Goal: Information Seeking & Learning: Check status

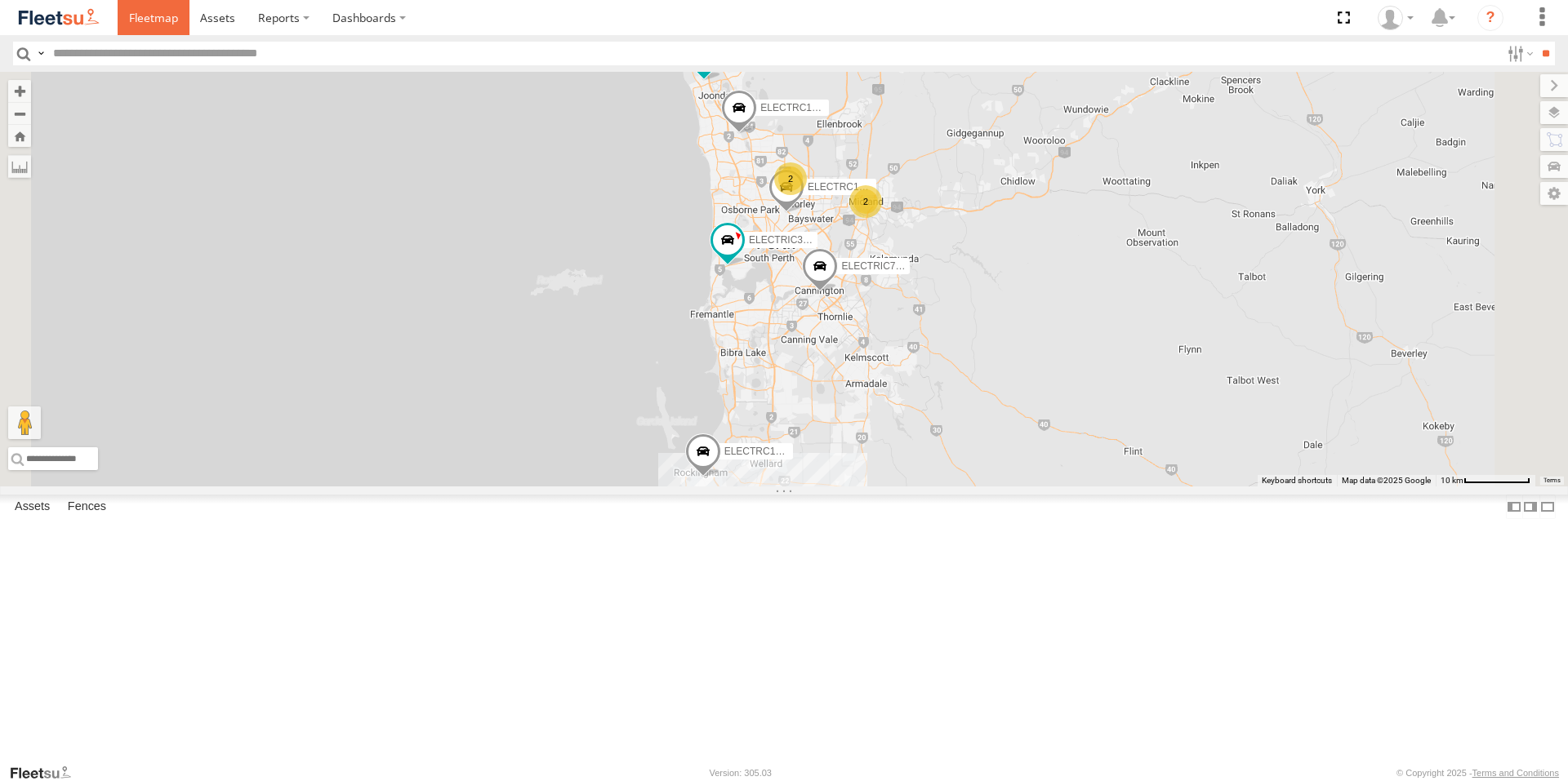
click at [146, 12] on span at bounding box center [153, 18] width 49 height 15
click at [0, 0] on div "ELECTAIR - Riaan" at bounding box center [0, 0] width 0 height 0
click at [0, 0] on span at bounding box center [0, 0] width 0 height 0
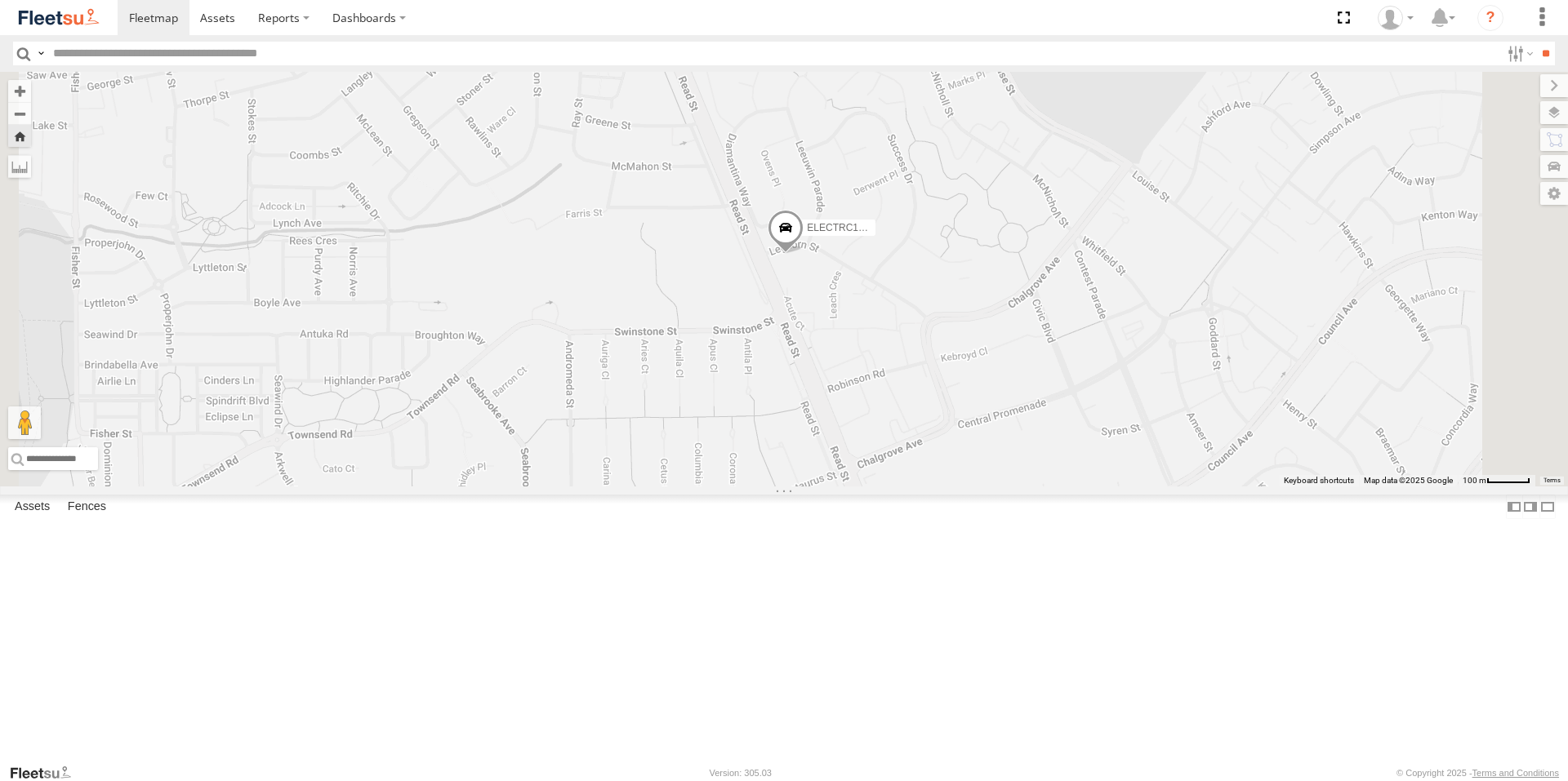
click at [803, 255] on span at bounding box center [785, 233] width 36 height 44
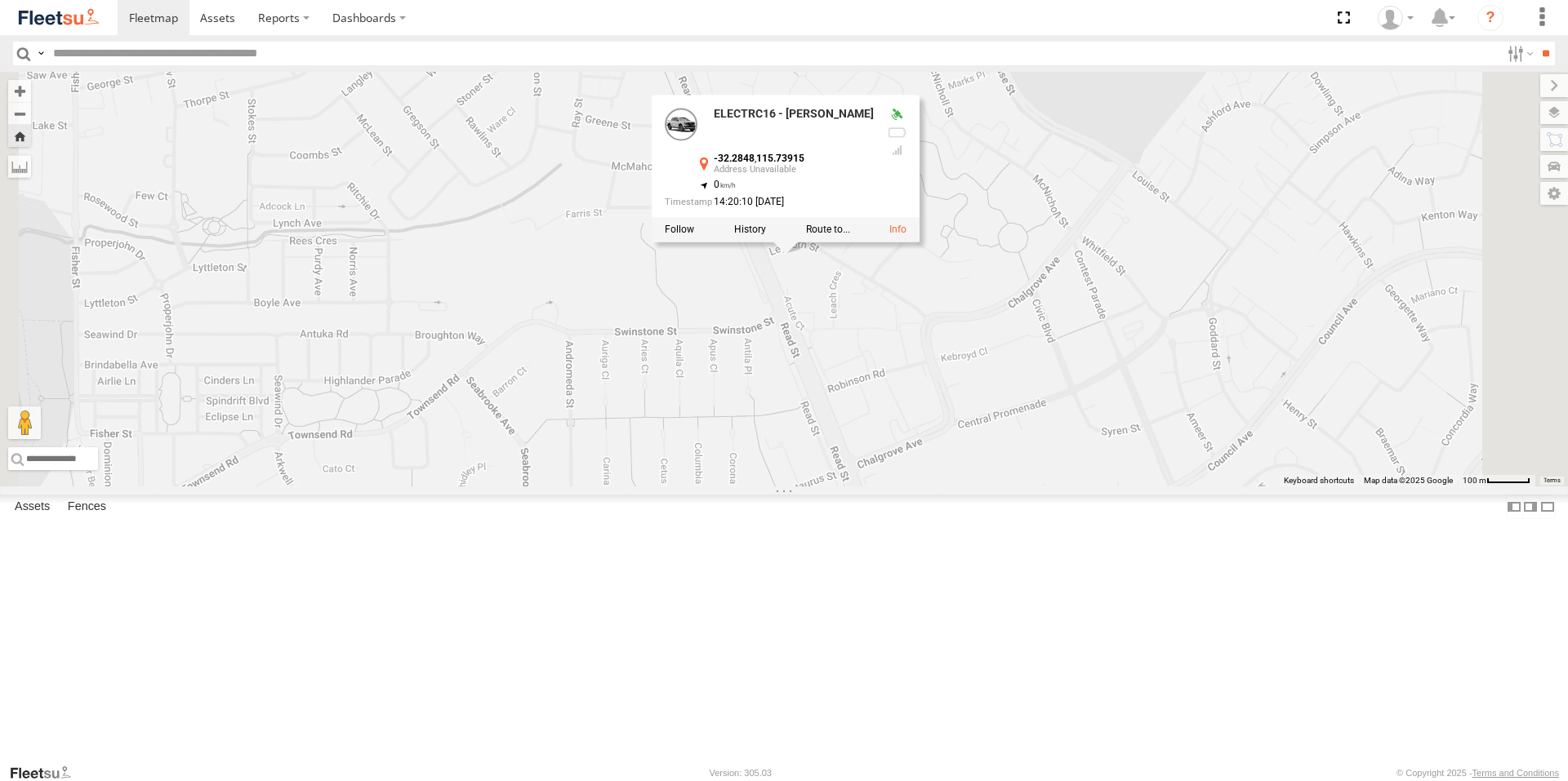
click at [1021, 461] on div "ELECTRC16 - Johnny ELECTRC16 - Johnny -32.2848 , 115.73915 0 14:20:10 18/08/2025" at bounding box center [784, 279] width 1568 height 415
click at [1006, 432] on div "ELECTRC16 - Johnny ELECTRC16 - Johnny -32.2848 , 115.73915 0 14:20:10 18/08/2025" at bounding box center [784, 279] width 1568 height 415
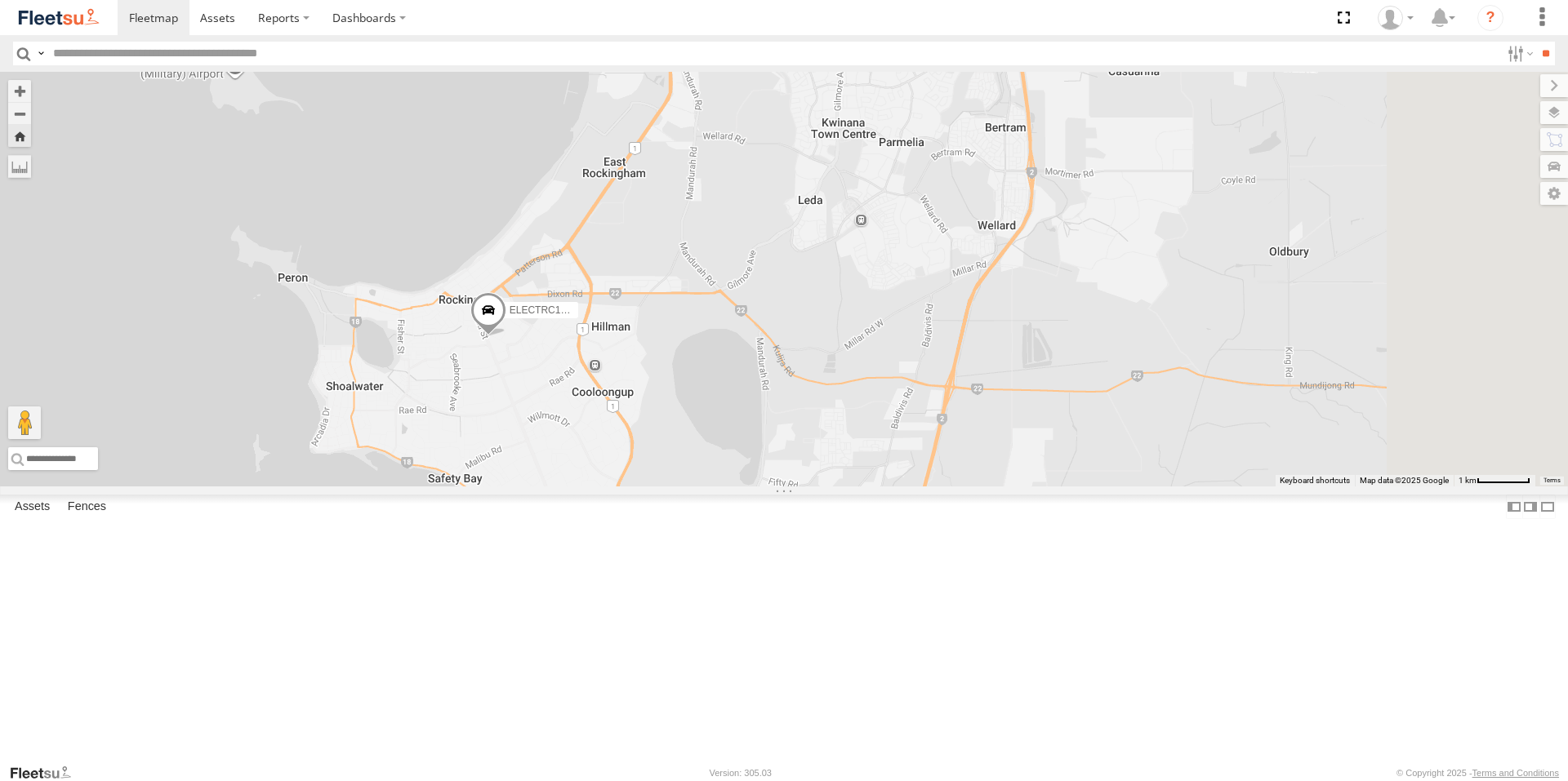
drag, startPoint x: 1219, startPoint y: 477, endPoint x: 868, endPoint y: 524, distance: 354.1
click at [868, 487] on div "ELECTRC16 - [PERSON_NAME]" at bounding box center [784, 279] width 1568 height 415
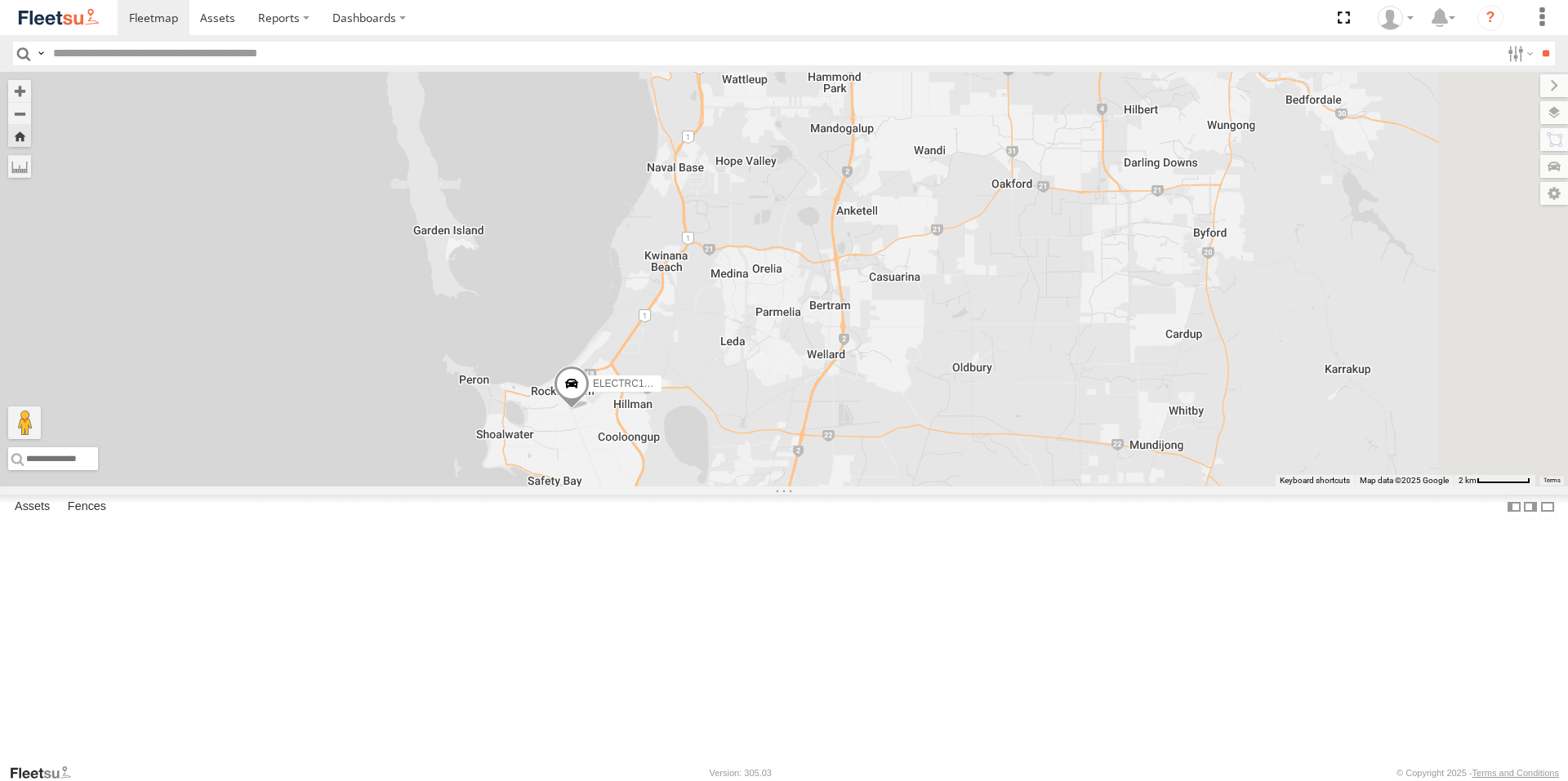
drag, startPoint x: 1512, startPoint y: 329, endPoint x: 1337, endPoint y: 434, distance: 204.1
click at [1337, 434] on div "ELECTRC16 - [PERSON_NAME]" at bounding box center [784, 279] width 1568 height 415
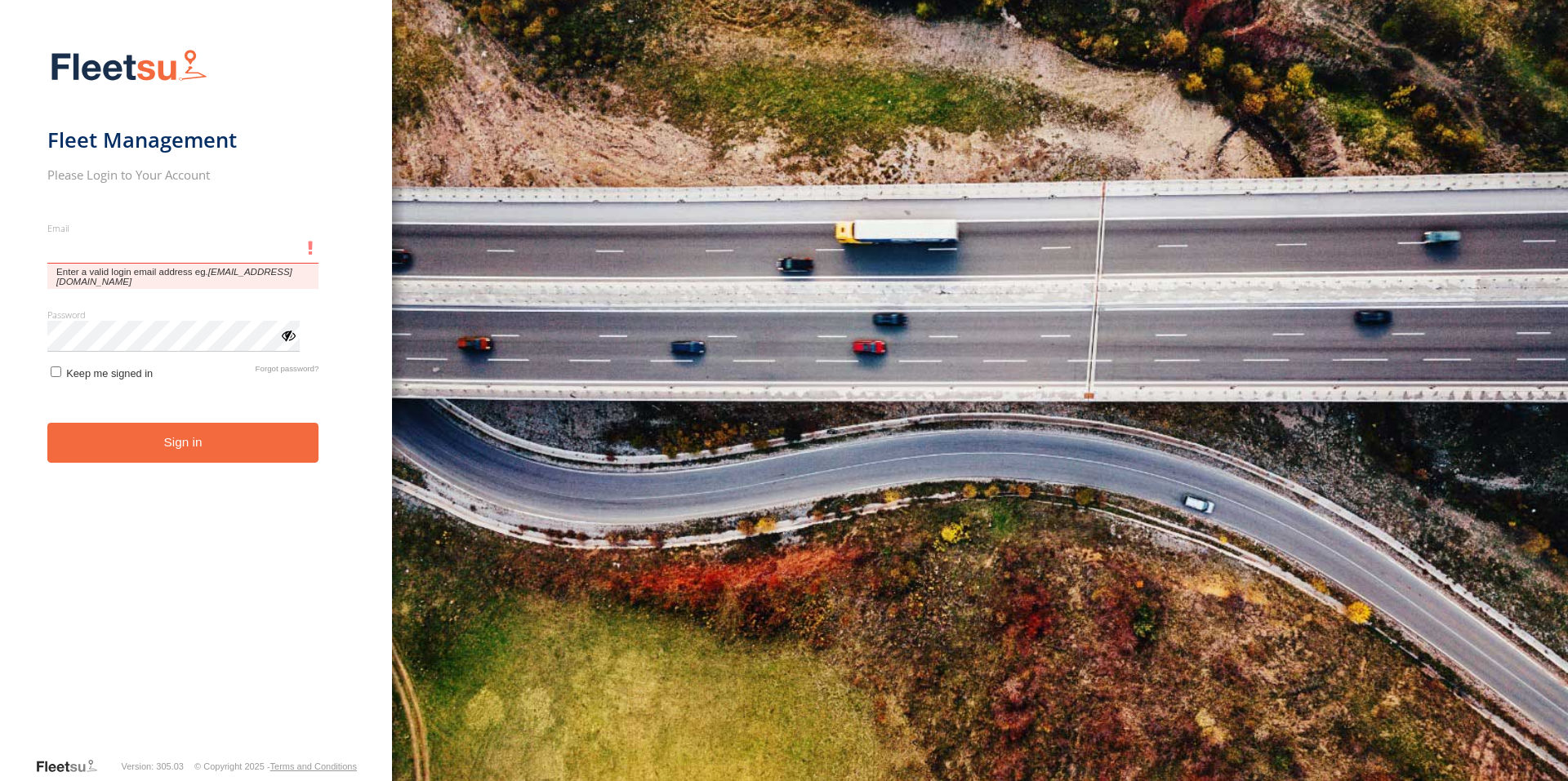
type input "**********"
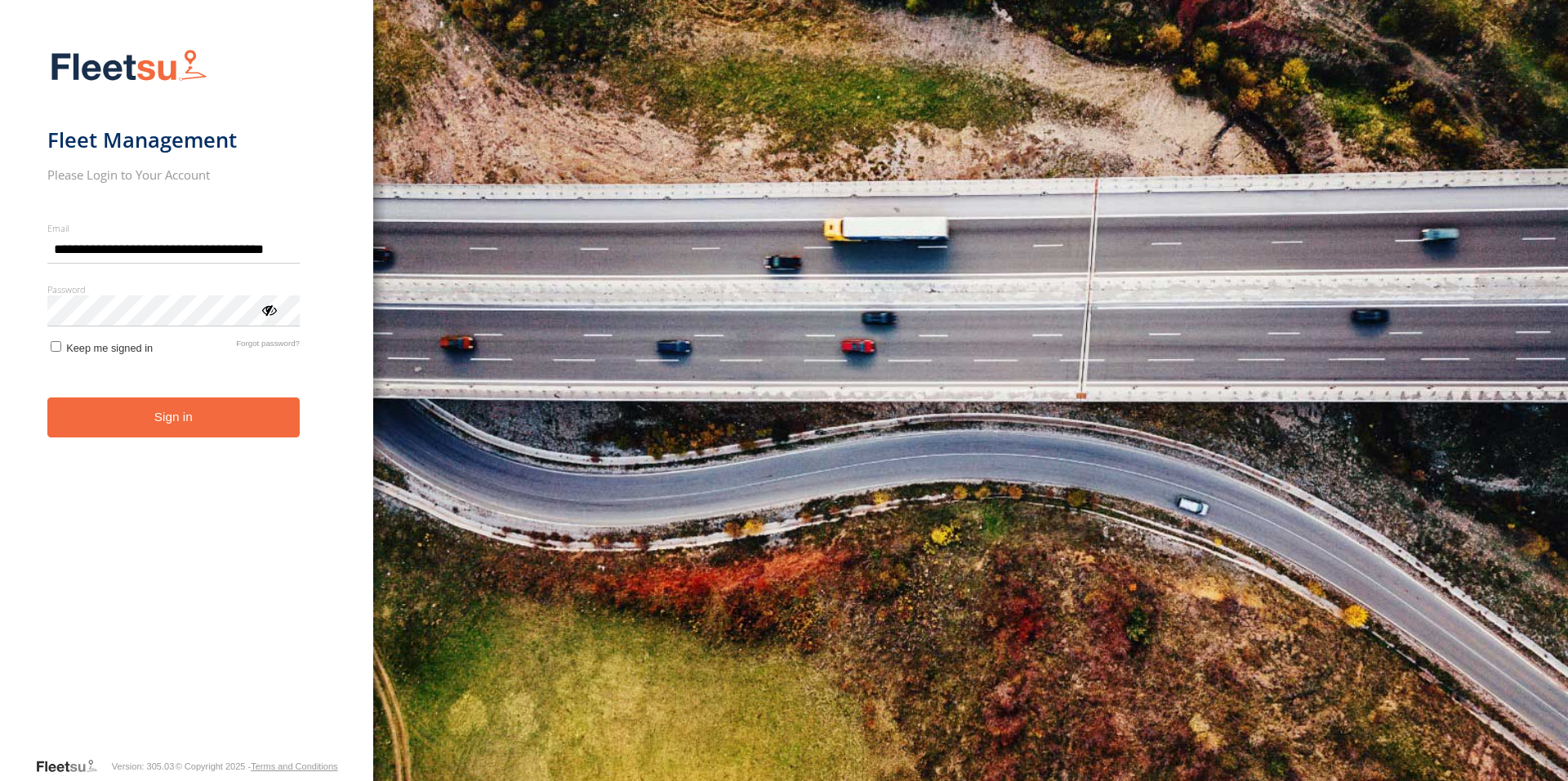
click at [186, 410] on form "**********" at bounding box center [186, 398] width 278 height 718
click at [139, 415] on button "Sign in" at bounding box center [173, 417] width 252 height 40
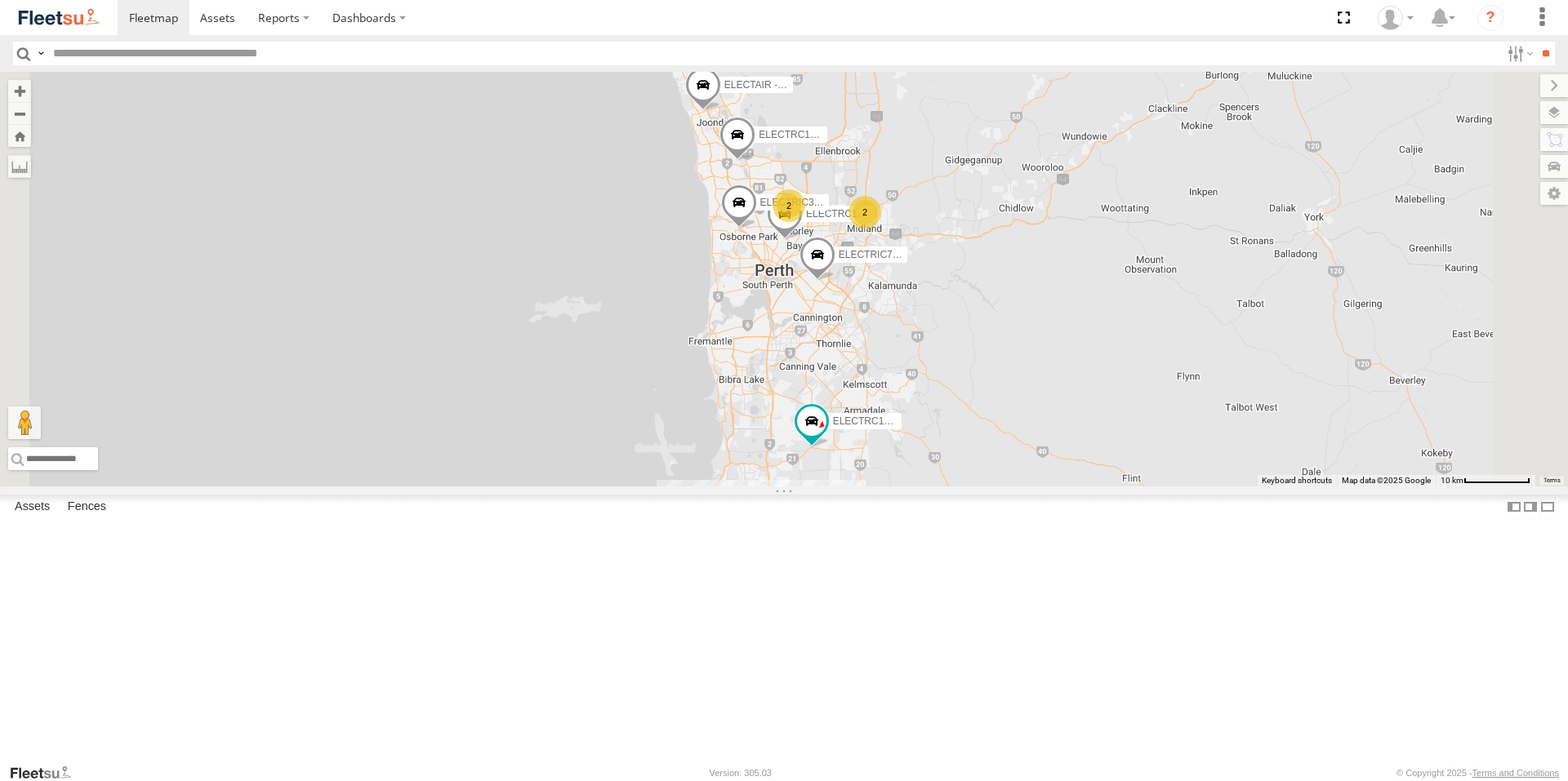
click at [0, 0] on div "All Assets" at bounding box center [0, 0] width 0 height 0
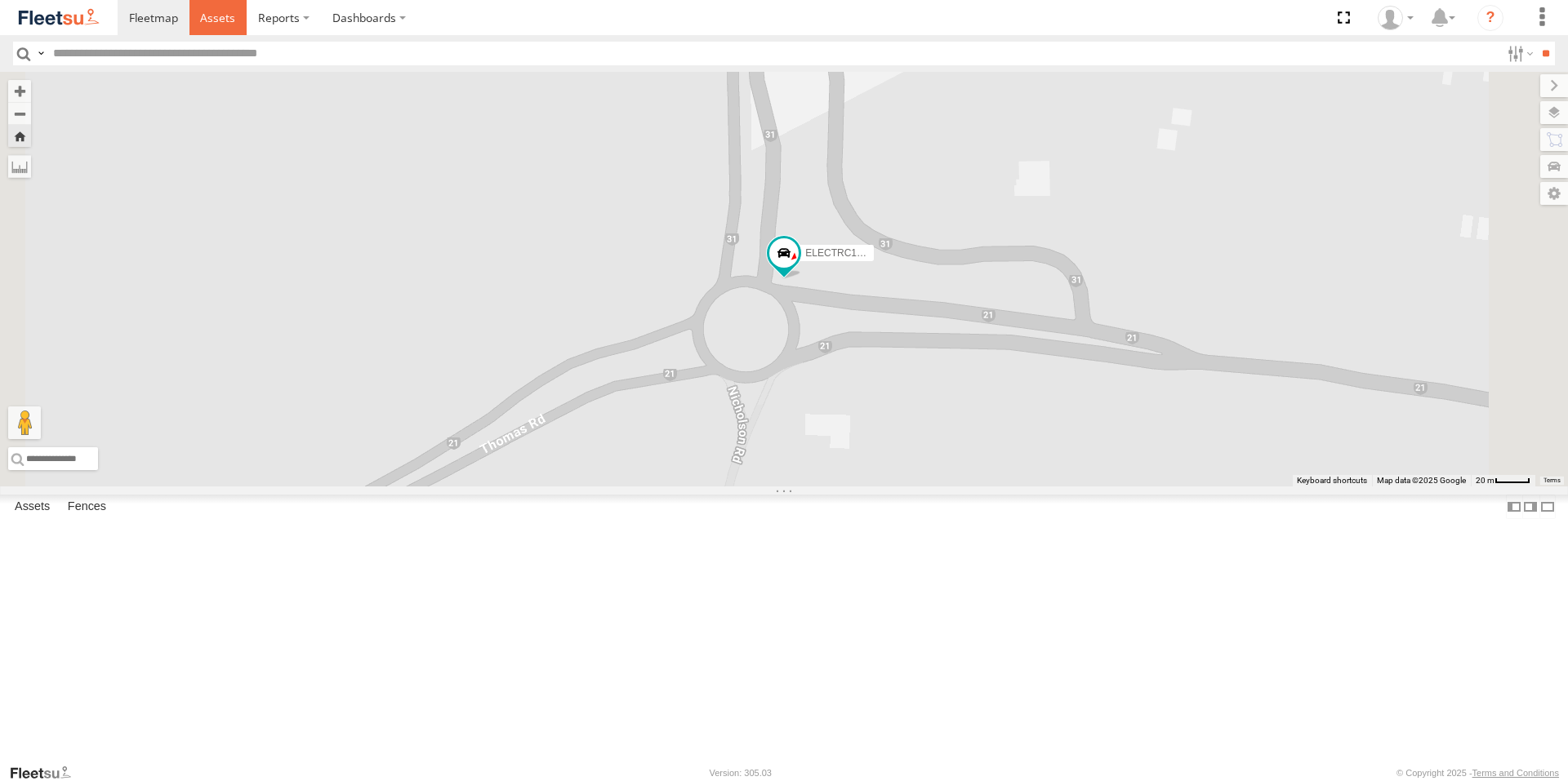
click at [208, 26] on link at bounding box center [218, 17] width 58 height 35
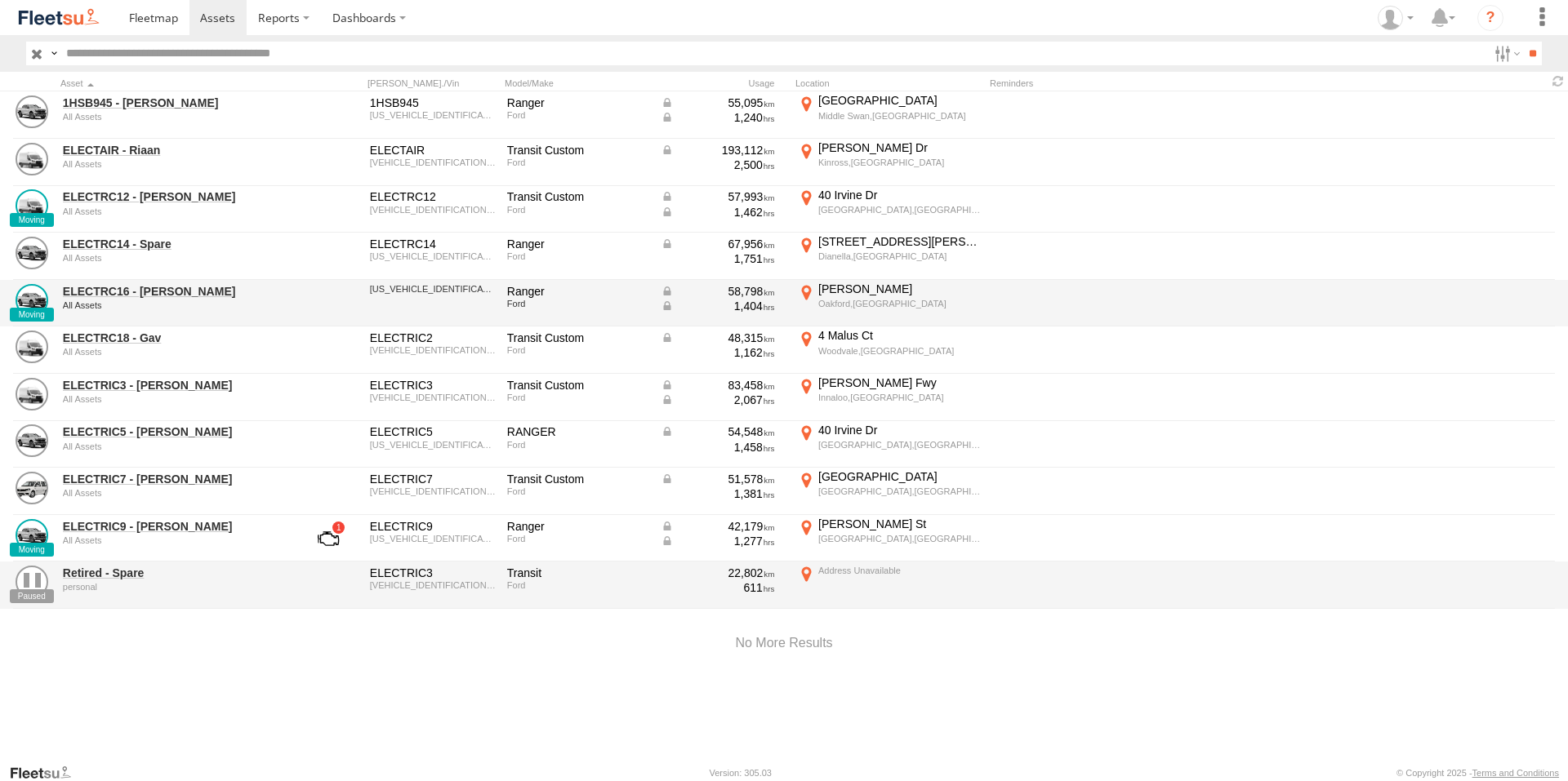
click at [142, 299] on div "ELECTRC16 - Johnny All Assets" at bounding box center [174, 304] width 228 height 44
click at [146, 292] on link "ELECTRC16 - [PERSON_NAME]" at bounding box center [174, 291] width 223 height 14
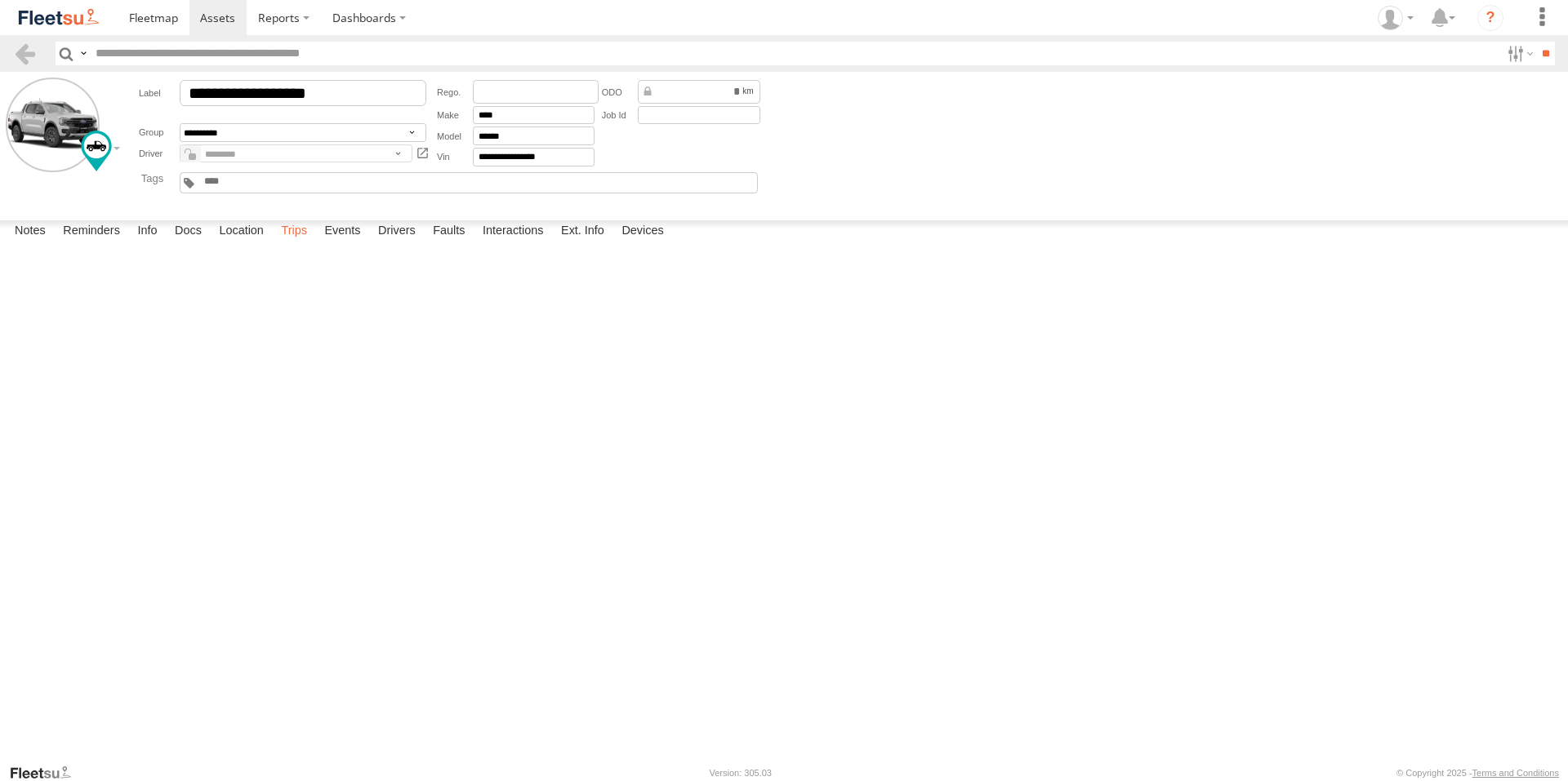
click at [289, 244] on label "Trips" at bounding box center [294, 232] width 42 height 23
click at [219, 21] on span at bounding box center [217, 18] width 35 height 15
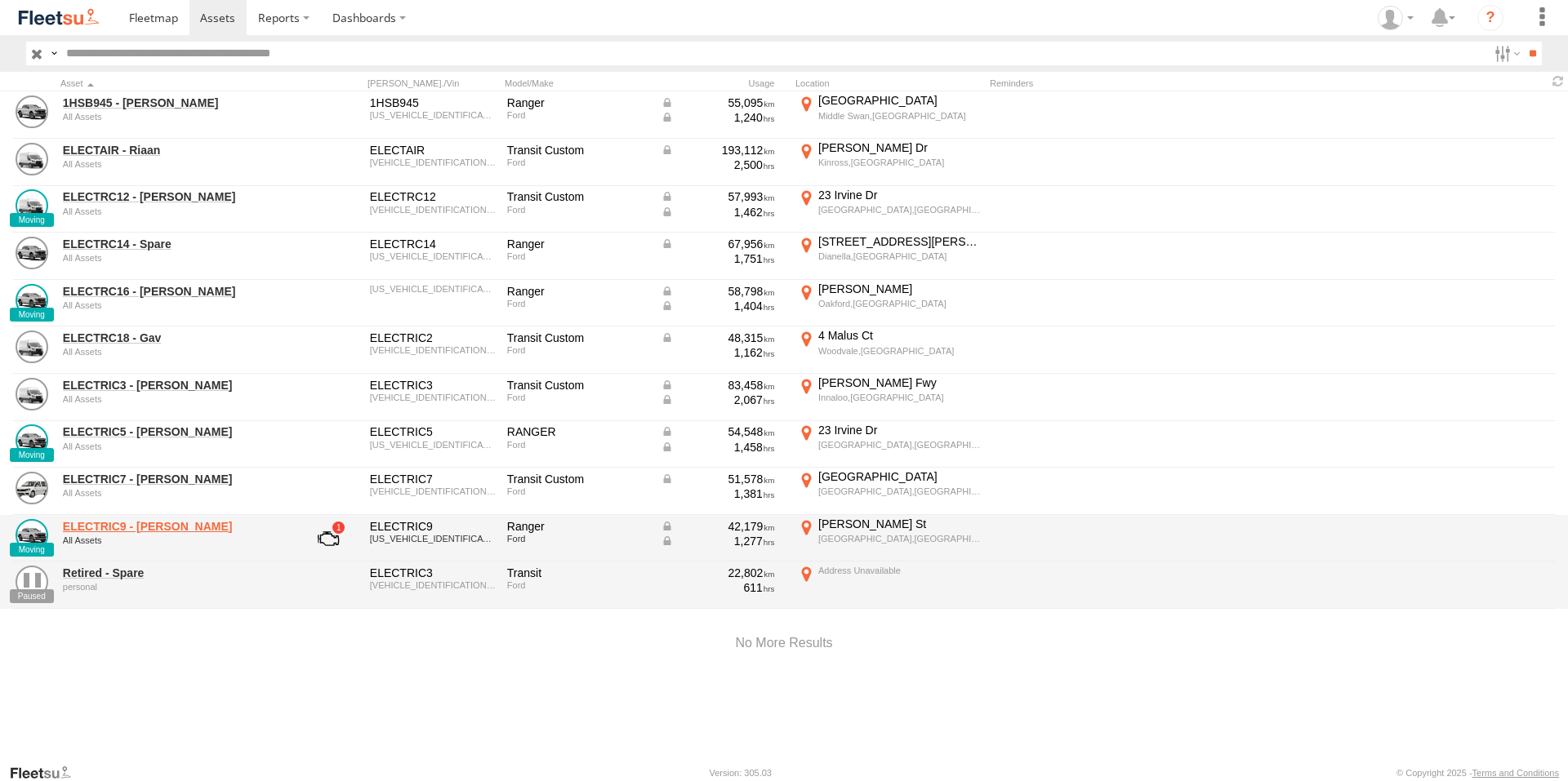
click at [122, 525] on link "ELECTRIC9 - [PERSON_NAME]" at bounding box center [174, 526] width 223 height 14
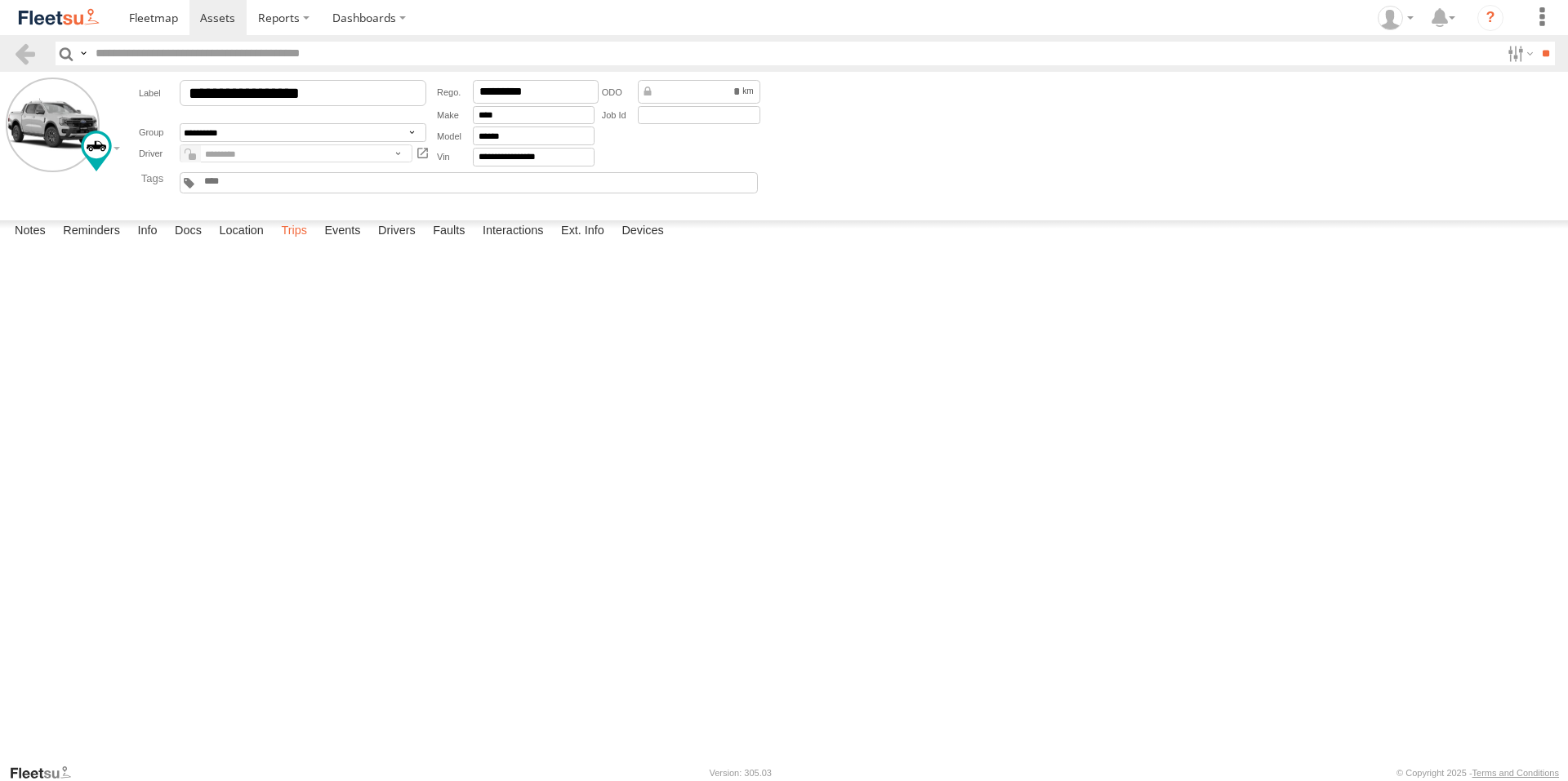
click at [297, 244] on label "Trips" at bounding box center [294, 232] width 42 height 23
click at [168, 19] on span at bounding box center [153, 18] width 49 height 15
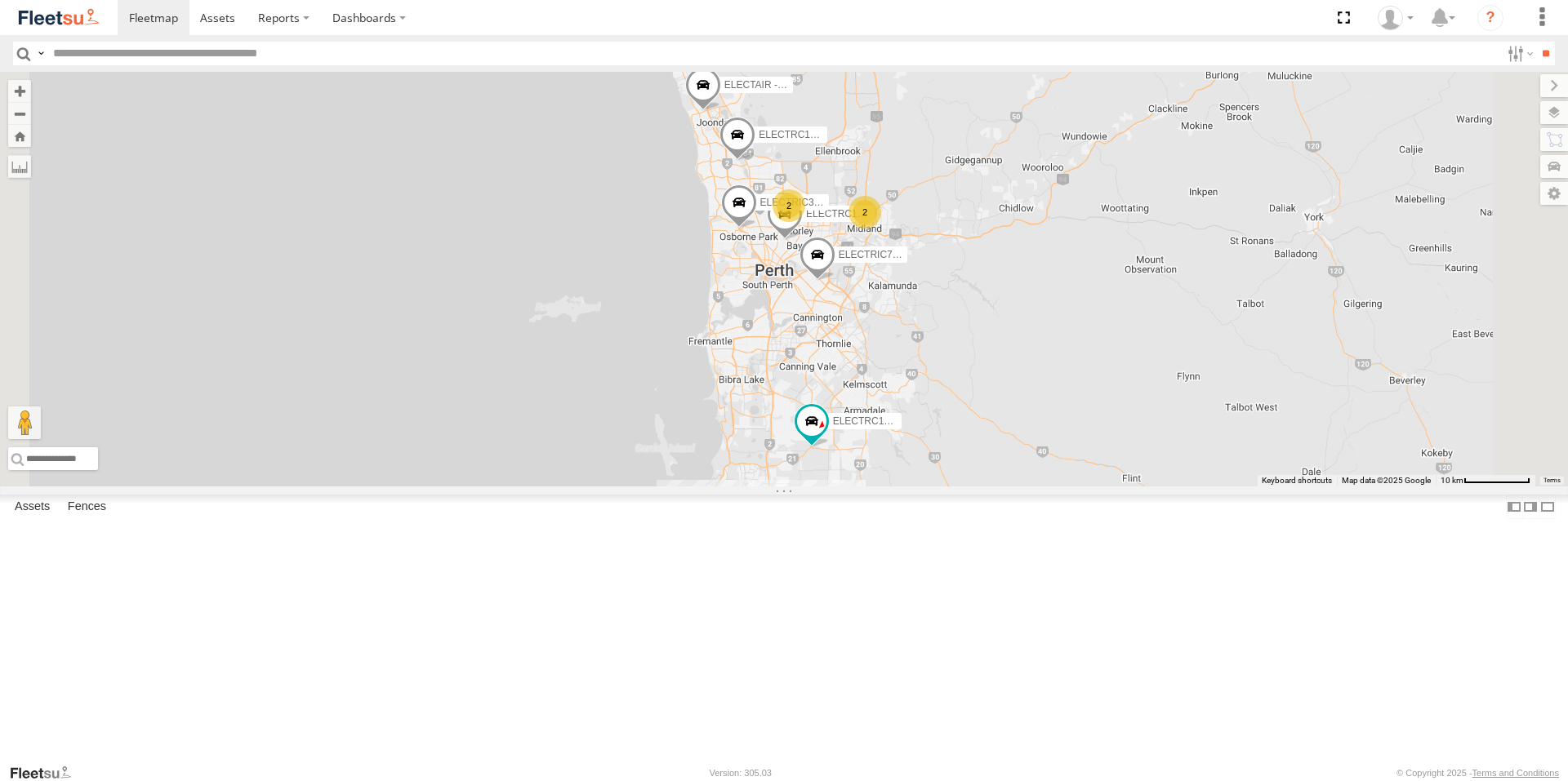
click at [0, 0] on div "1HSB945 - [PERSON_NAME]" at bounding box center [0, 0] width 0 height 0
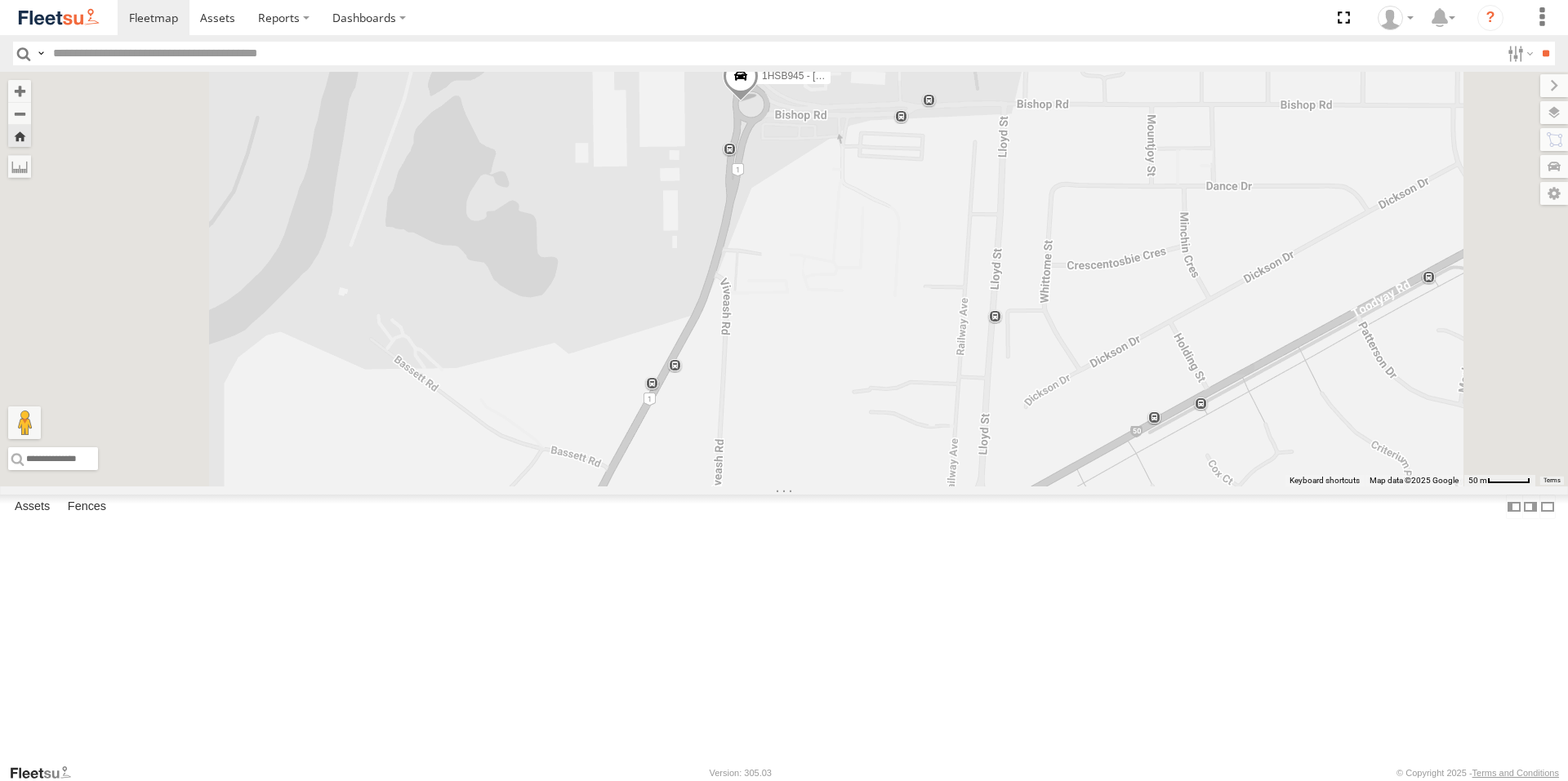
drag, startPoint x: 845, startPoint y: 268, endPoint x: 920, endPoint y: 384, distance: 138.1
click at [919, 384] on div "1HSB945 - Ben" at bounding box center [784, 279] width 1568 height 415
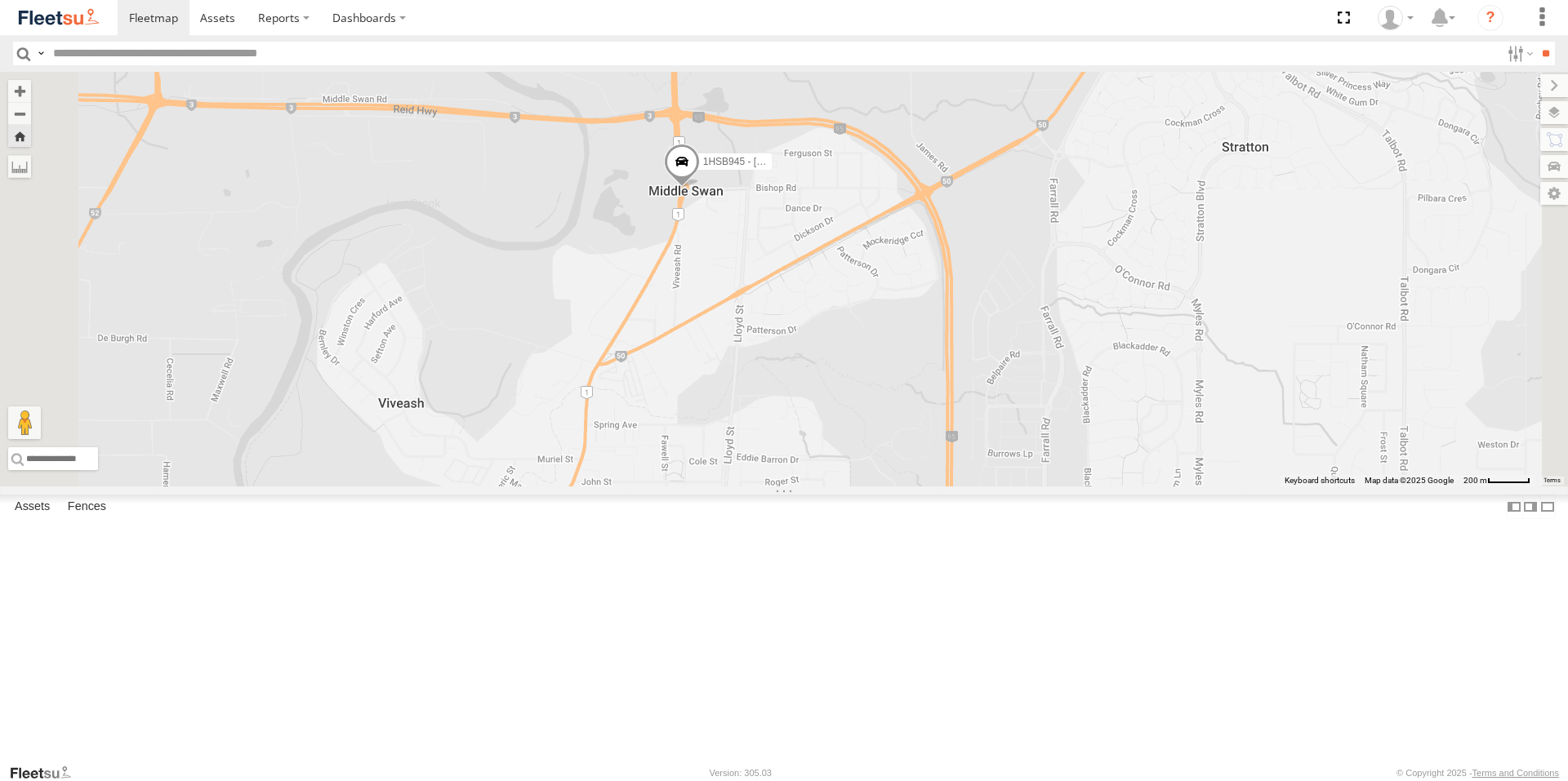
click at [0, 0] on div "ELECTRIC5 - George All Assets Irvine Dr Malaga -31.85805 115.88586 ELECTRC16 - …" at bounding box center [0, 0] width 0 height 0
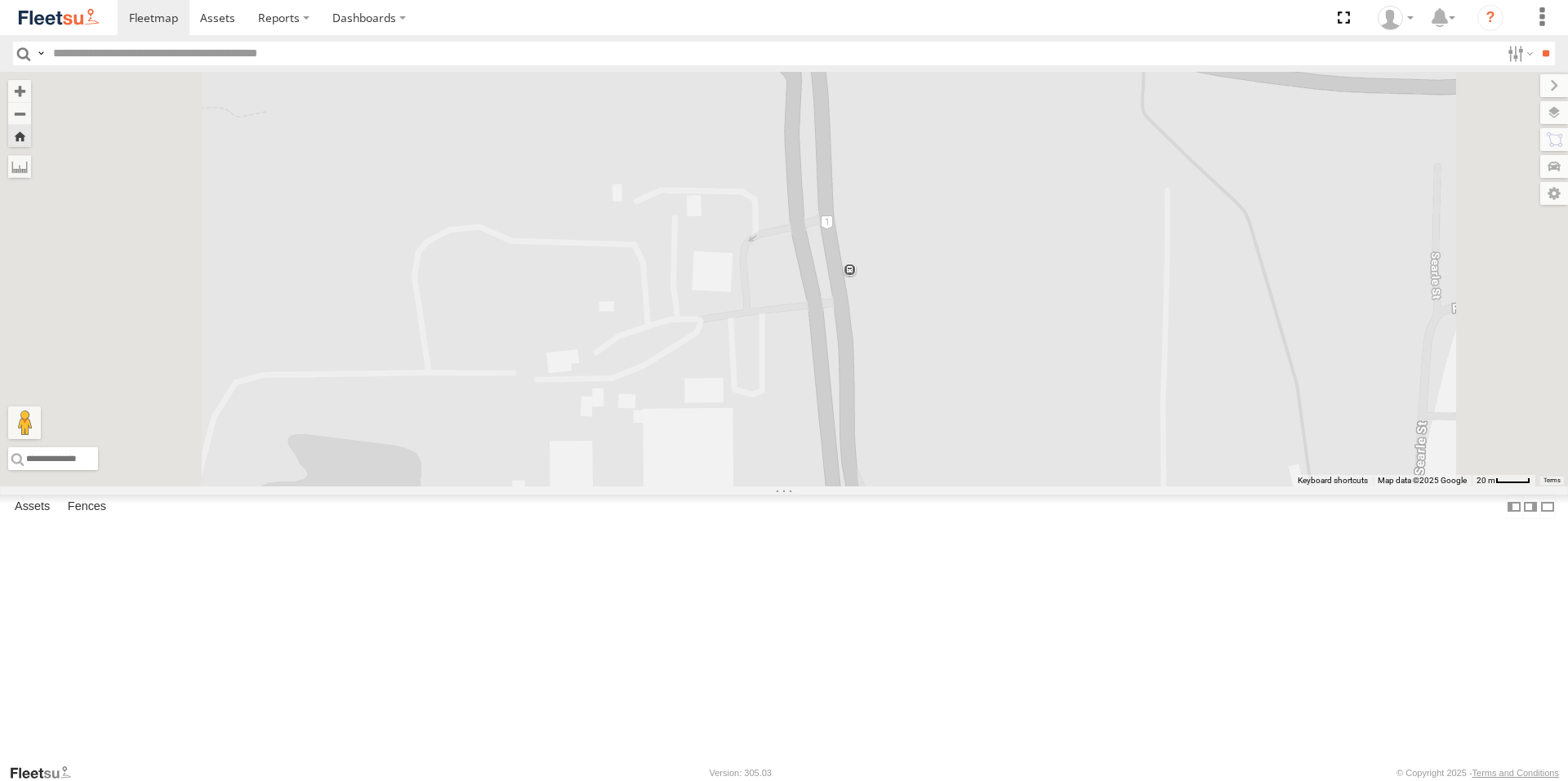
drag, startPoint x: 1090, startPoint y: 561, endPoint x: 1063, endPoint y: 373, distance: 189.9
click at [1064, 377] on div "1HSB945 - Ben" at bounding box center [784, 279] width 1568 height 415
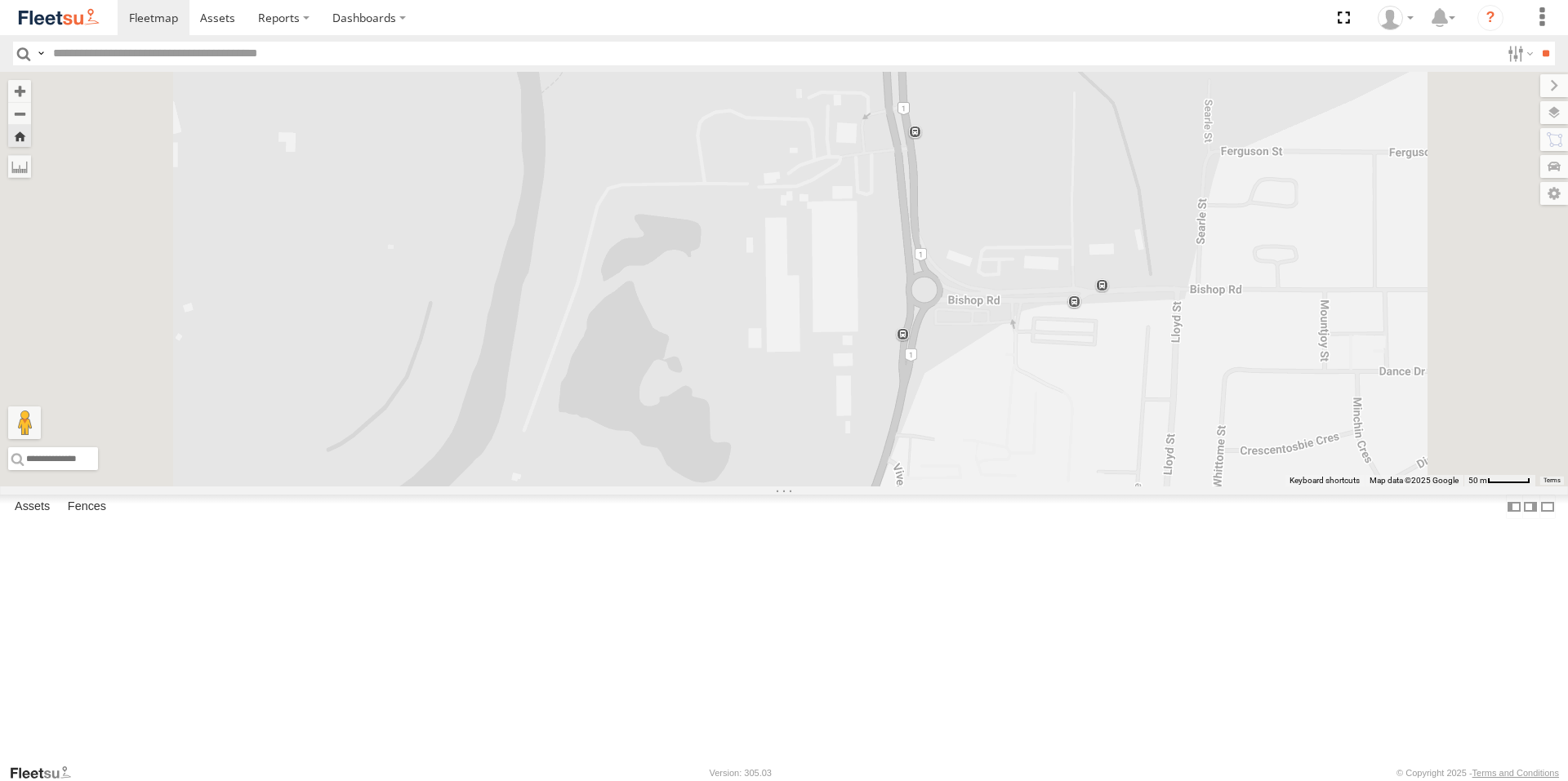
drag, startPoint x: 1008, startPoint y: 242, endPoint x: 1008, endPoint y: 338, distance: 96.0
click at [1008, 337] on div "1HSB945 - Ben" at bounding box center [784, 279] width 1568 height 415
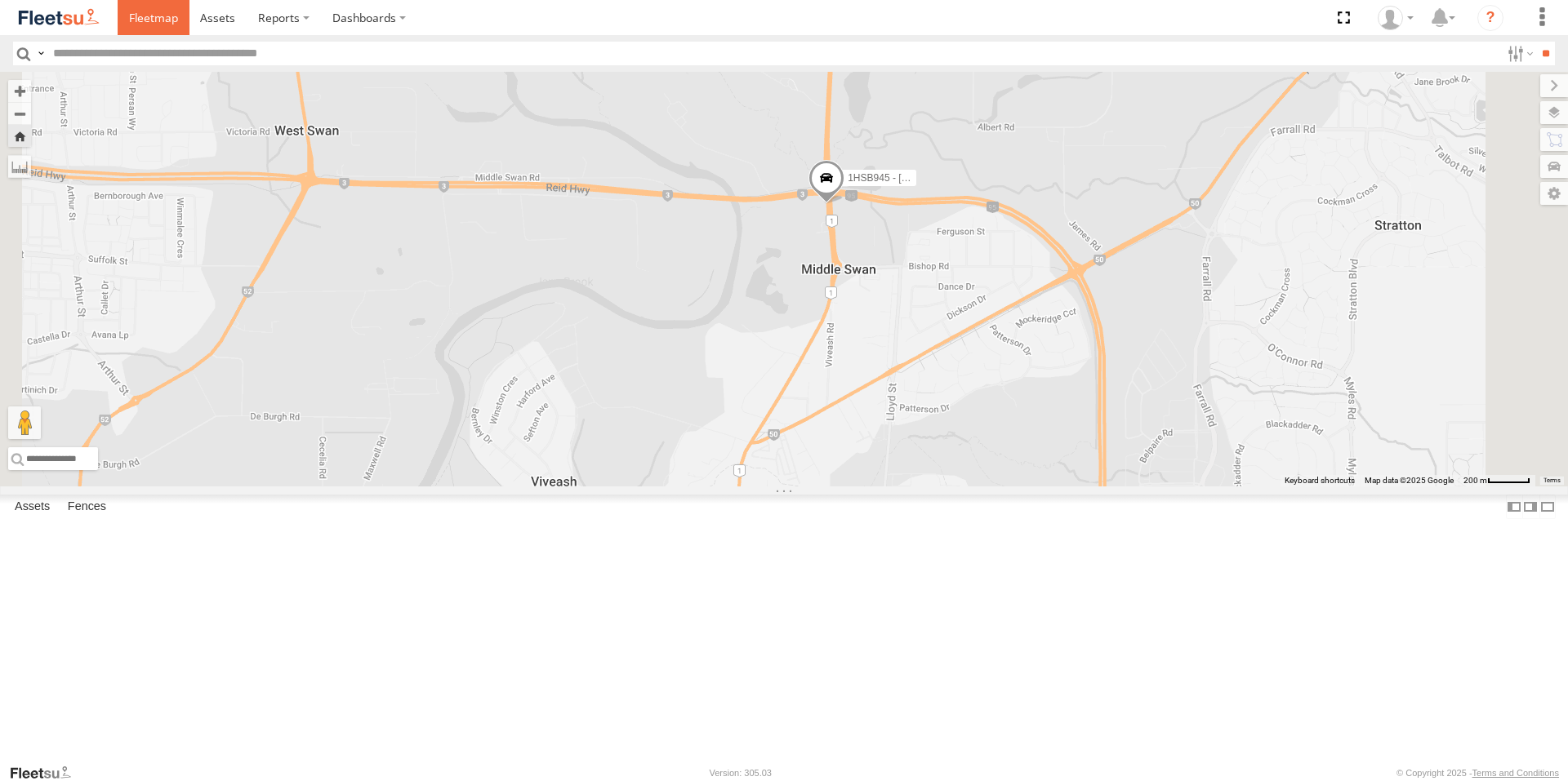
click at [141, 21] on span at bounding box center [153, 18] width 49 height 15
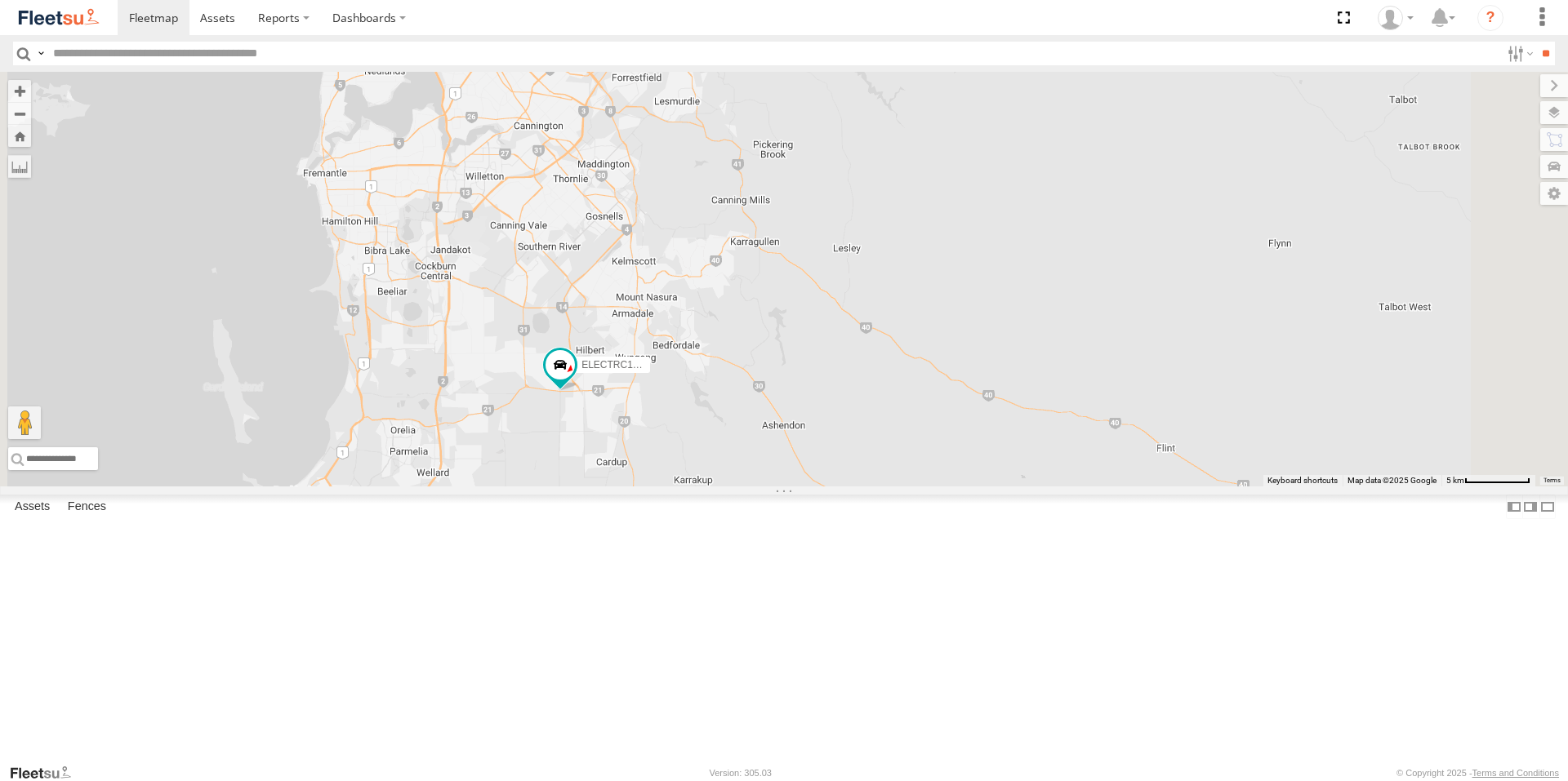
drag, startPoint x: 1074, startPoint y: 555, endPoint x: 1023, endPoint y: 399, distance: 164.1
click at [1023, 400] on div "ELECTRIC7 - [PERSON_NAME] ELECTRIC3 - [PERSON_NAME] ELECTRC18 - Gav ELECTRC16 -…" at bounding box center [784, 279] width 1568 height 415
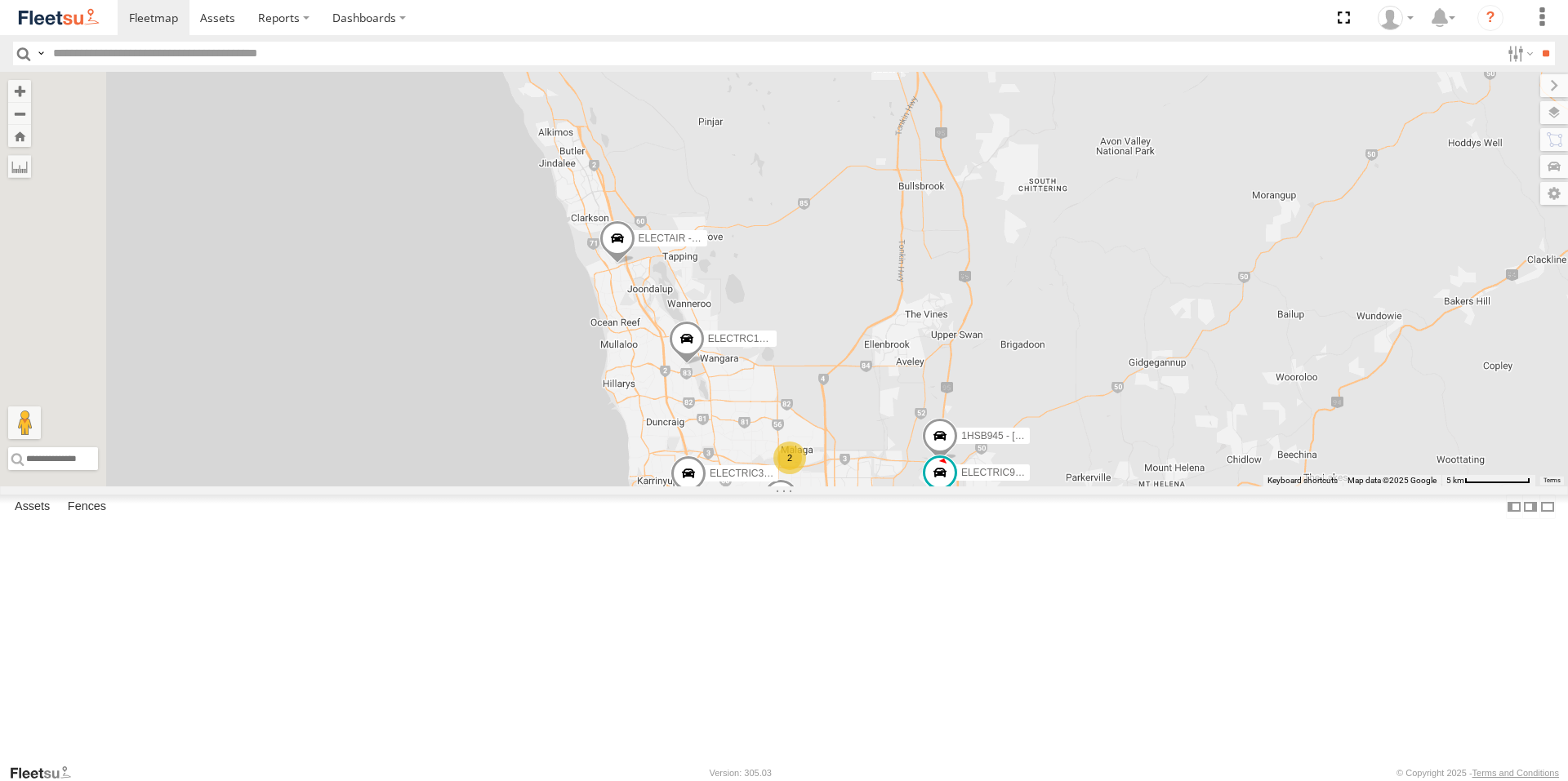
click at [635, 265] on span at bounding box center [617, 243] width 36 height 44
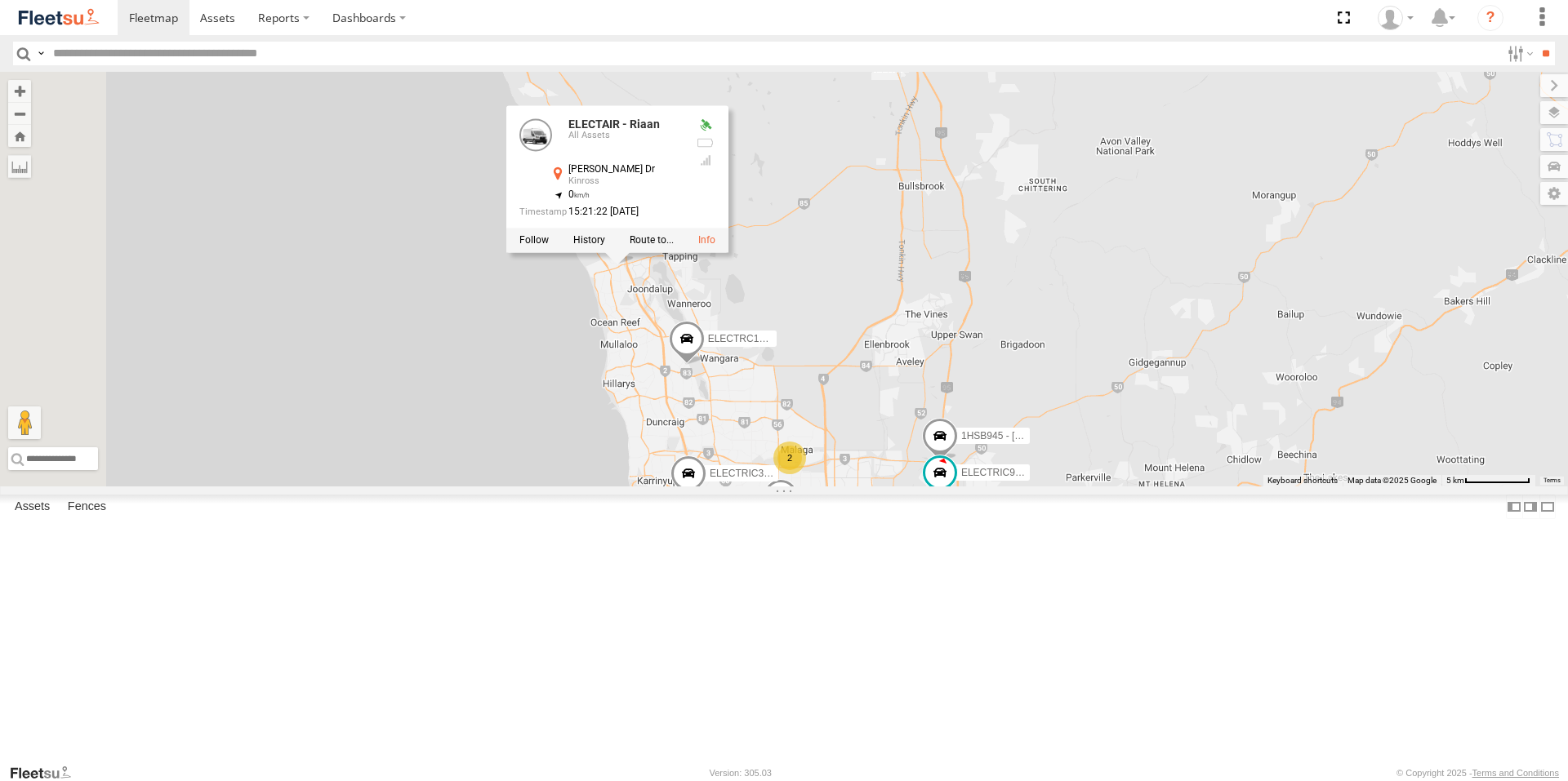
click at [729, 252] on div at bounding box center [617, 239] width 222 height 25
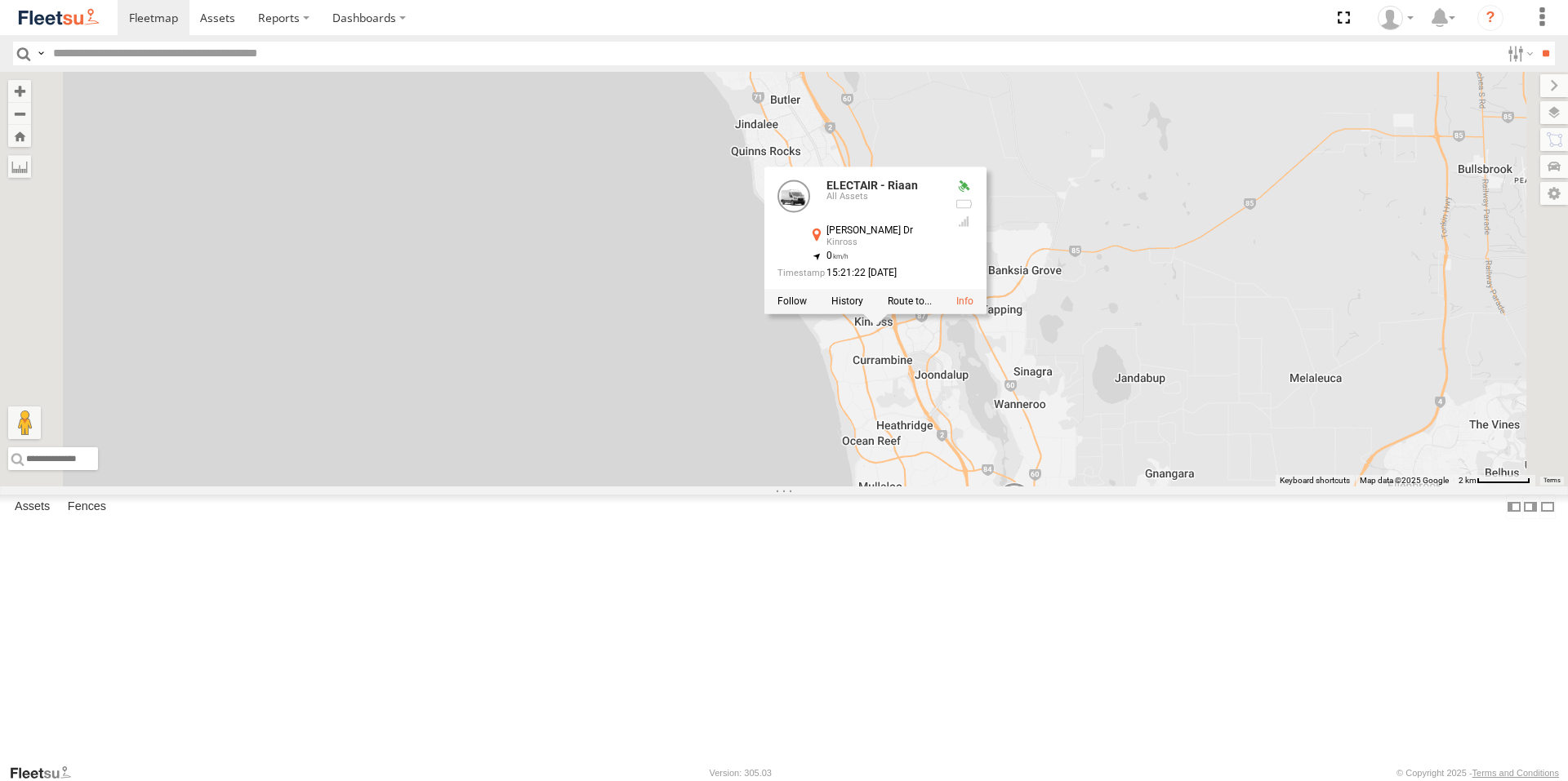
click at [0, 0] on div "ELECTAIR - Riaan" at bounding box center [0, 0] width 0 height 0
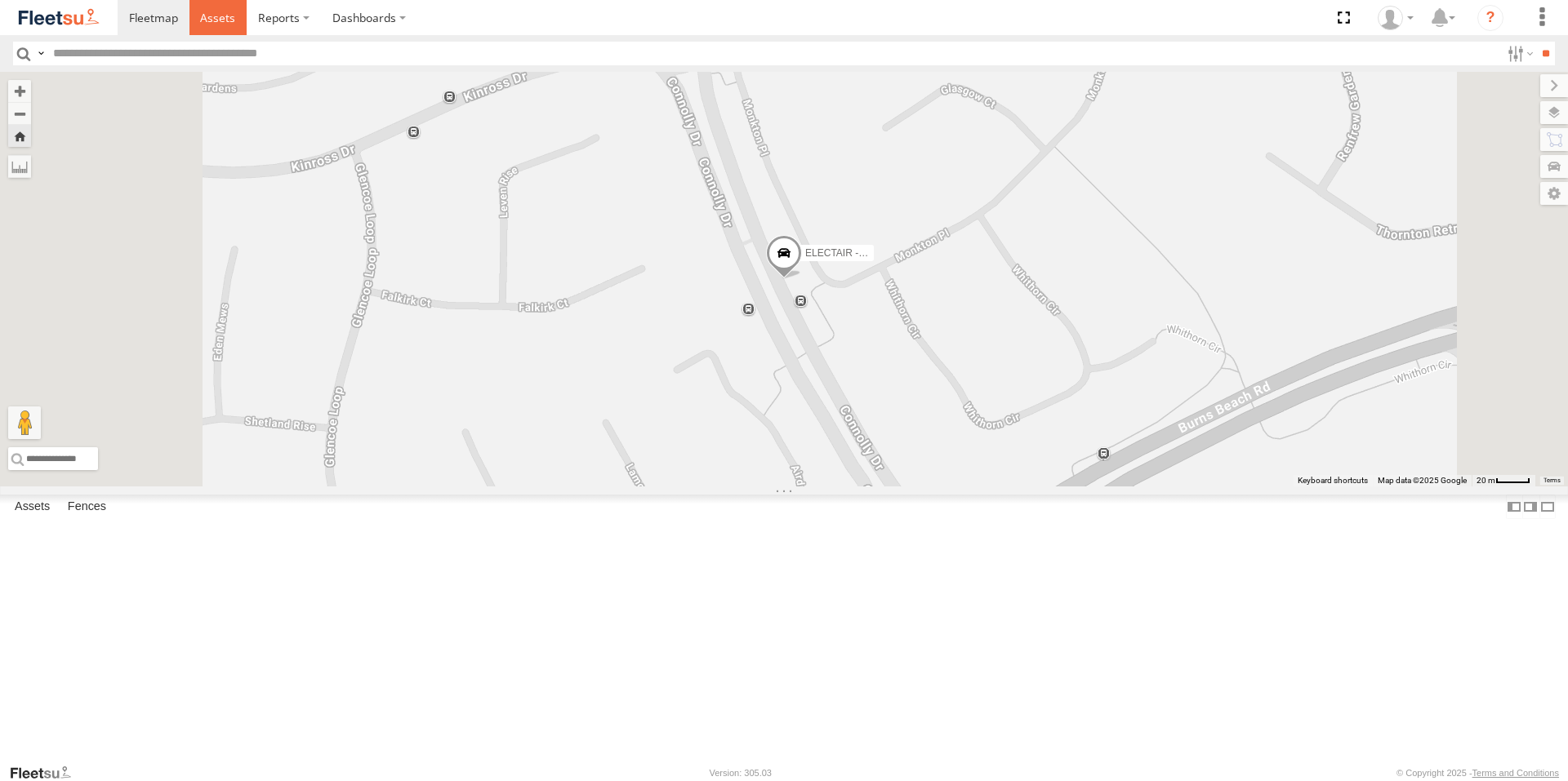
click at [214, 14] on span at bounding box center [217, 18] width 35 height 15
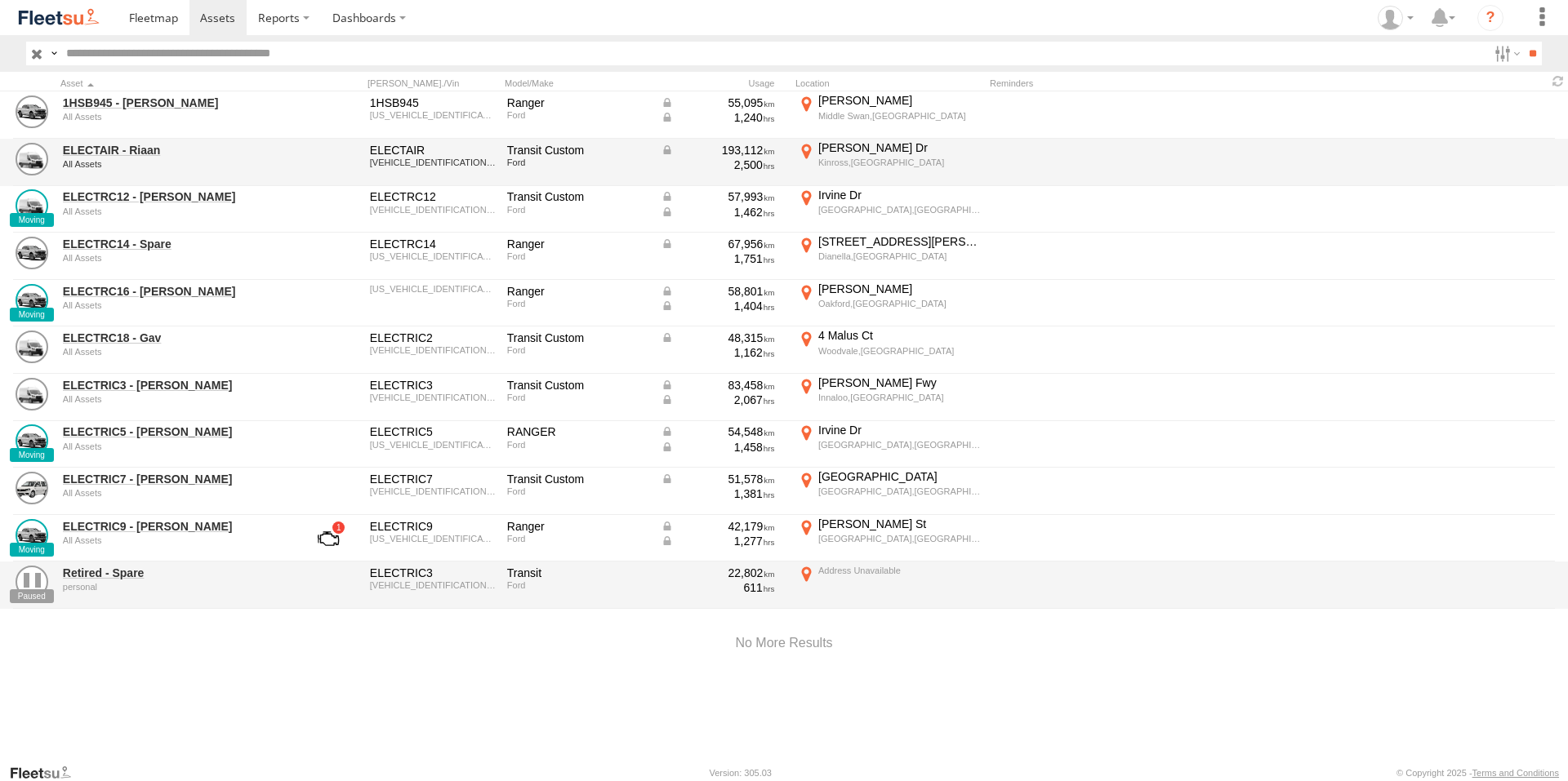
click at [130, 140] on div "ELECTAIR - Riaan All Assets" at bounding box center [174, 162] width 228 height 44
click at [136, 150] on link "ELECTAIR - Riaan" at bounding box center [174, 150] width 223 height 14
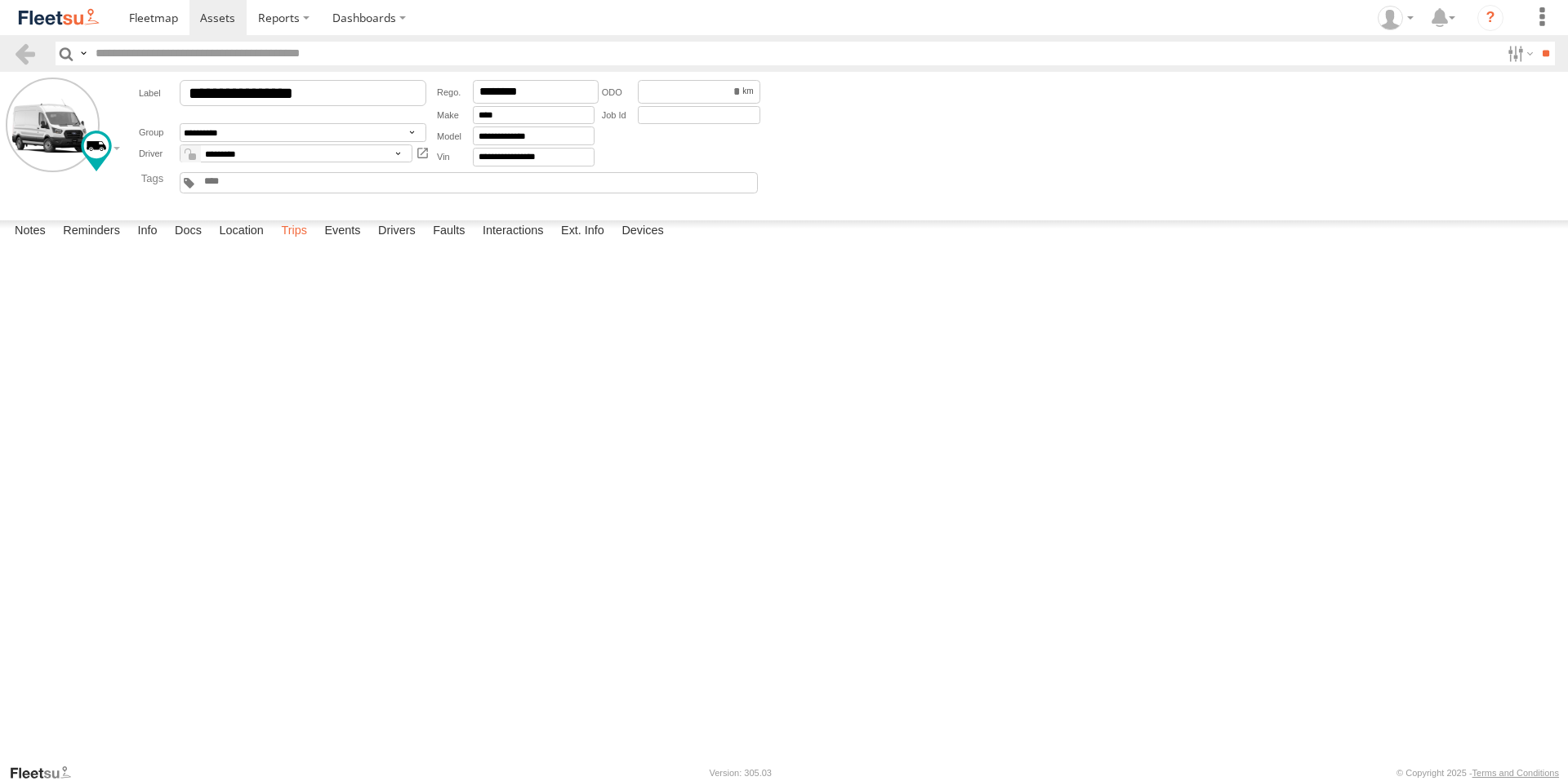
click at [286, 244] on label "Trips" at bounding box center [294, 232] width 42 height 23
click at [1489, 137] on form "**********" at bounding box center [784, 143] width 1556 height 130
